Goal: Task Accomplishment & Management: Manage account settings

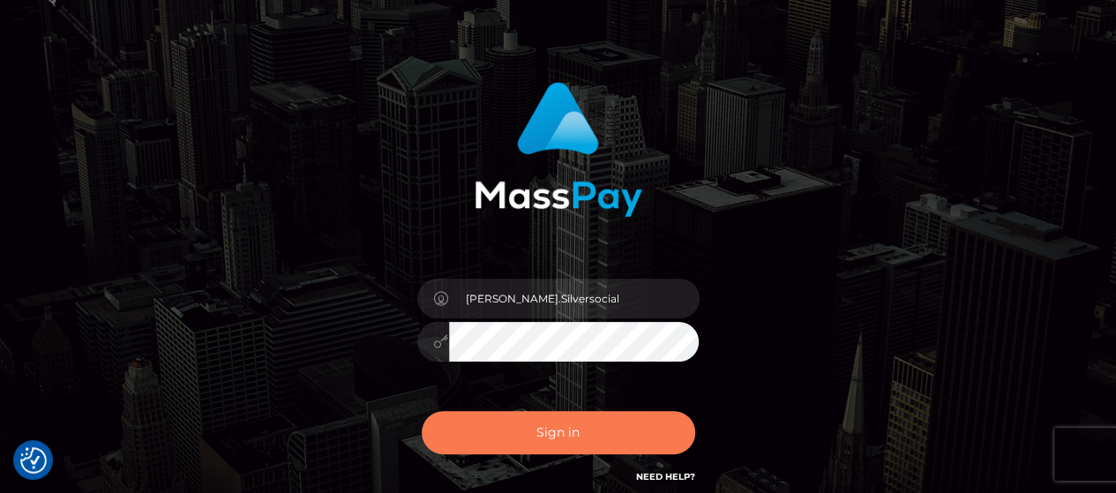
scroll to position [88, 0]
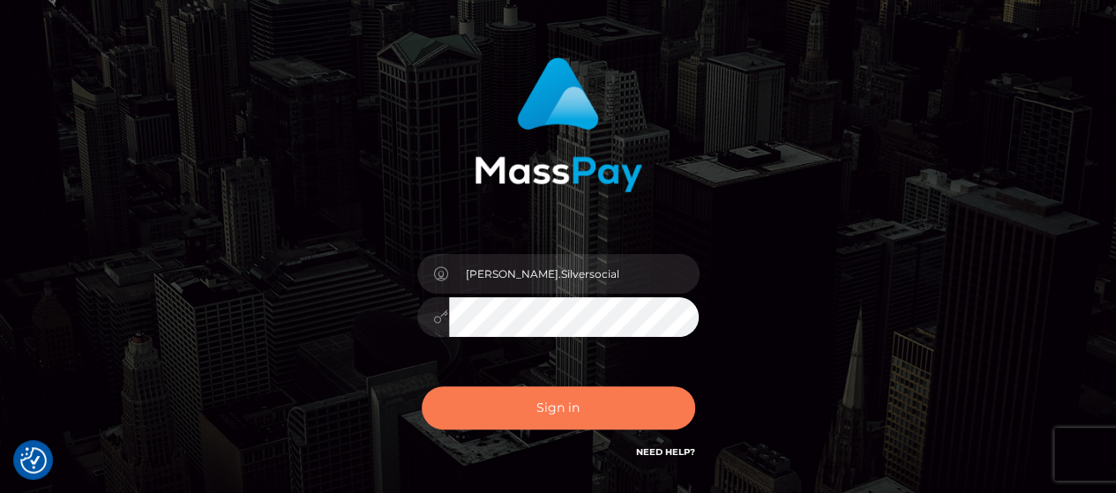
click at [563, 393] on button "Sign in" at bounding box center [558, 407] width 273 height 43
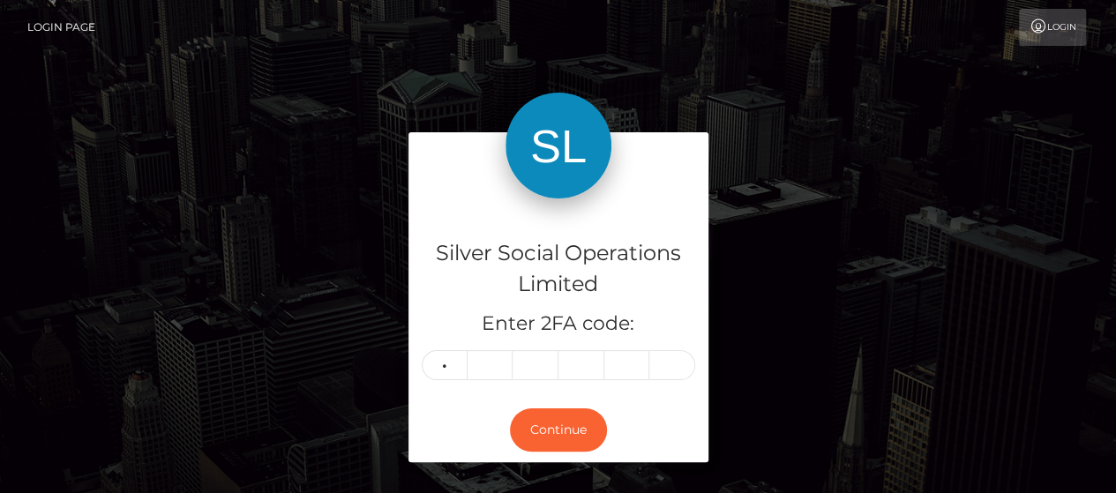
type input "5"
type input "3"
type input "7"
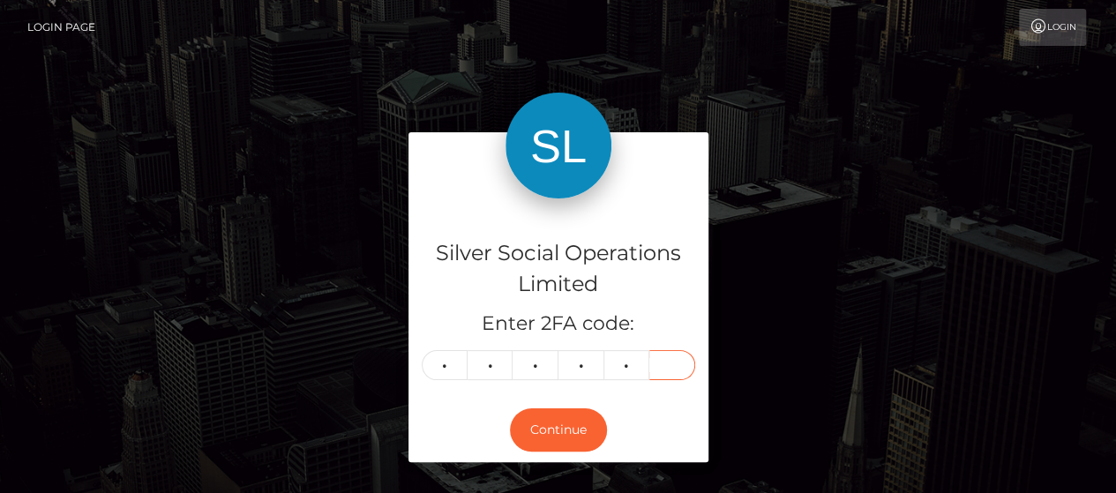
type input "5"
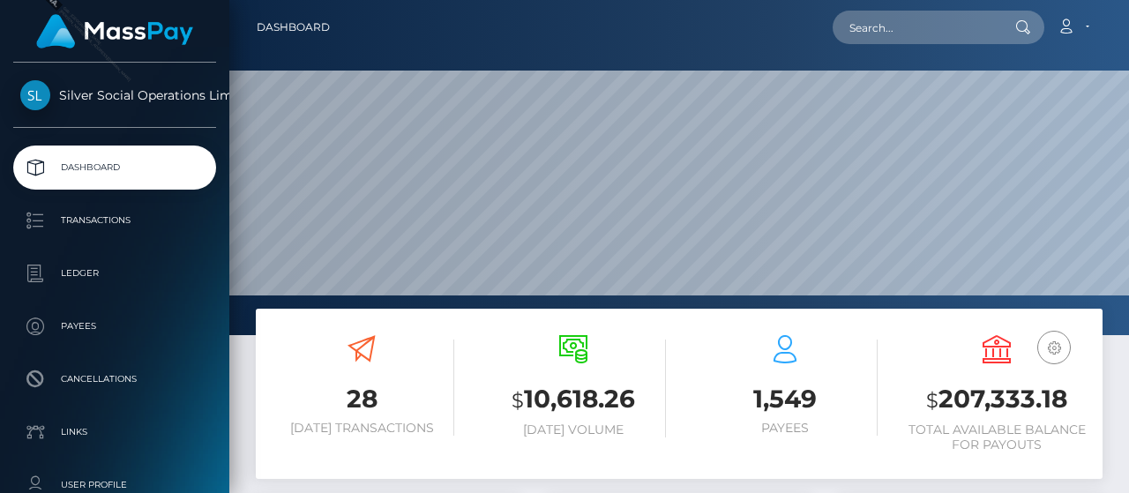
scroll to position [312, 265]
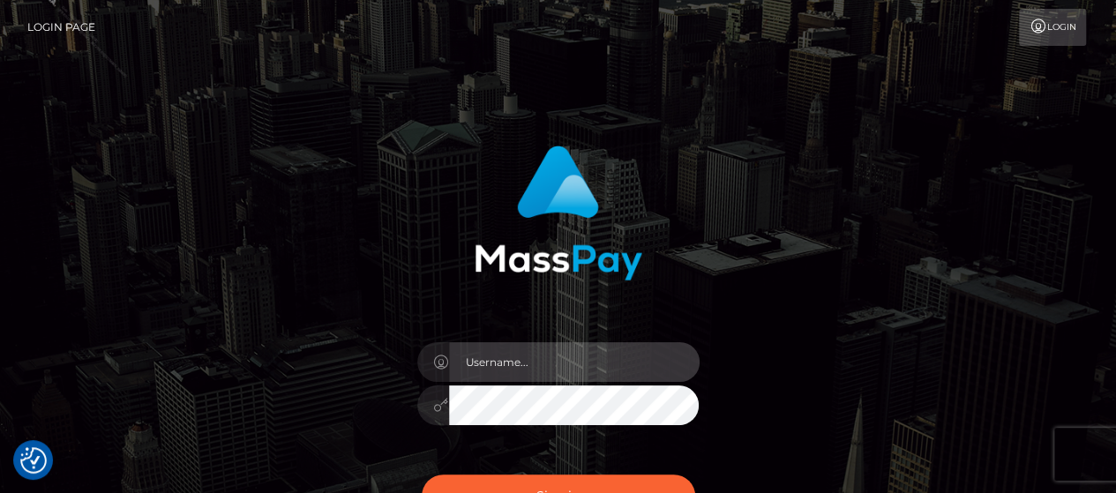
type input "[PERSON_NAME].Silversocial"
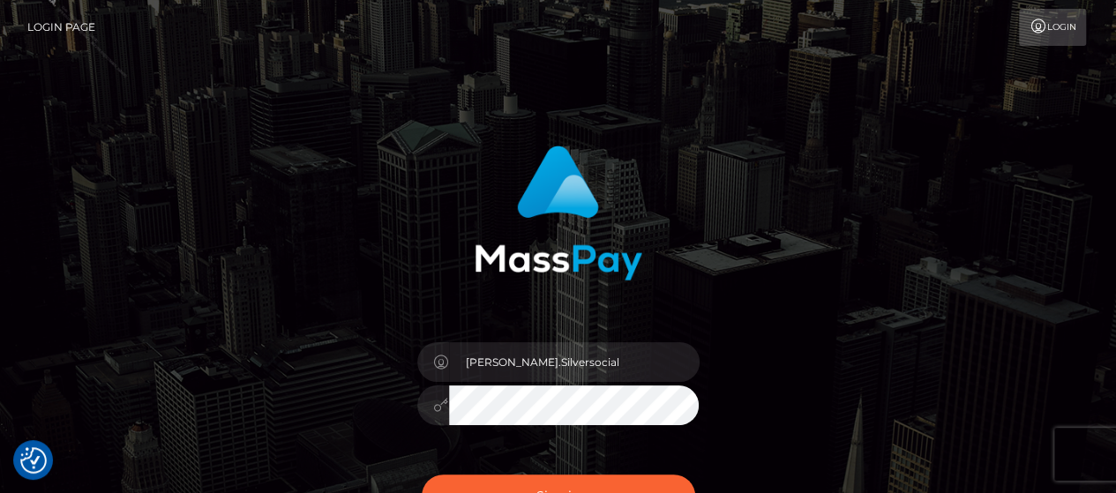
drag, startPoint x: 889, startPoint y: 139, endPoint x: 889, endPoint y: 127, distance: 12.4
click at [889, 139] on div "Gabriel.Silversocial Sign in" at bounding box center [559, 356] width 1006 height 449
